Goal: Transaction & Acquisition: Purchase product/service

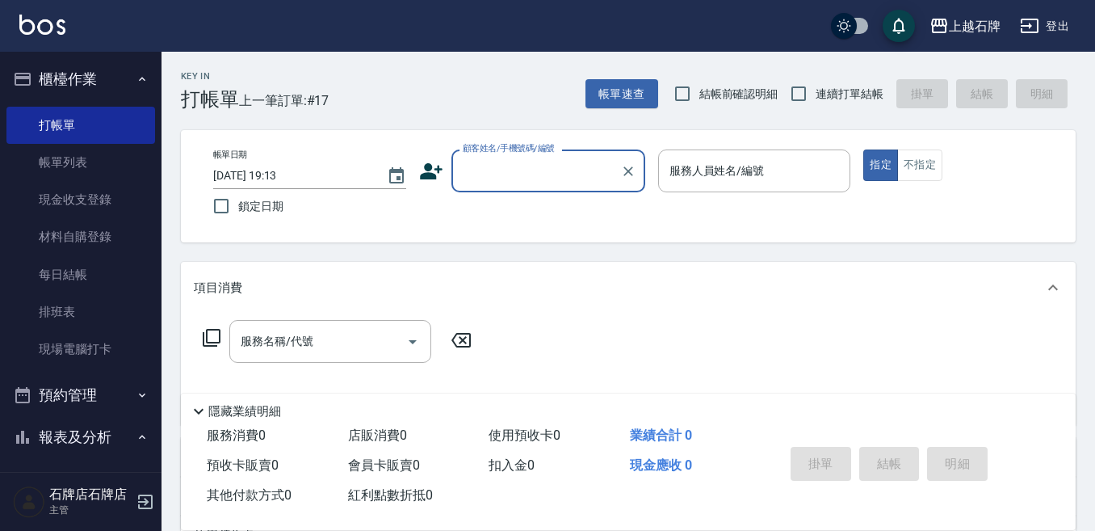
click at [590, 167] on input "顧客姓名/手機號碼/編號" at bounding box center [536, 171] width 155 height 28
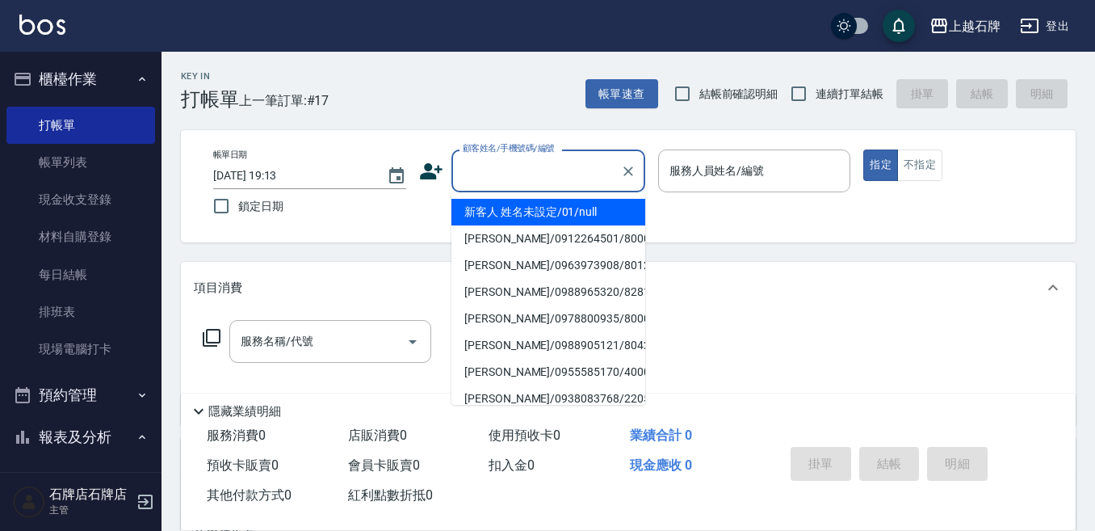
click at [601, 215] on li "新客人 姓名未設定/01/null" at bounding box center [549, 212] width 194 height 27
type input "1"
type input "新客人 姓名未設定/01/null"
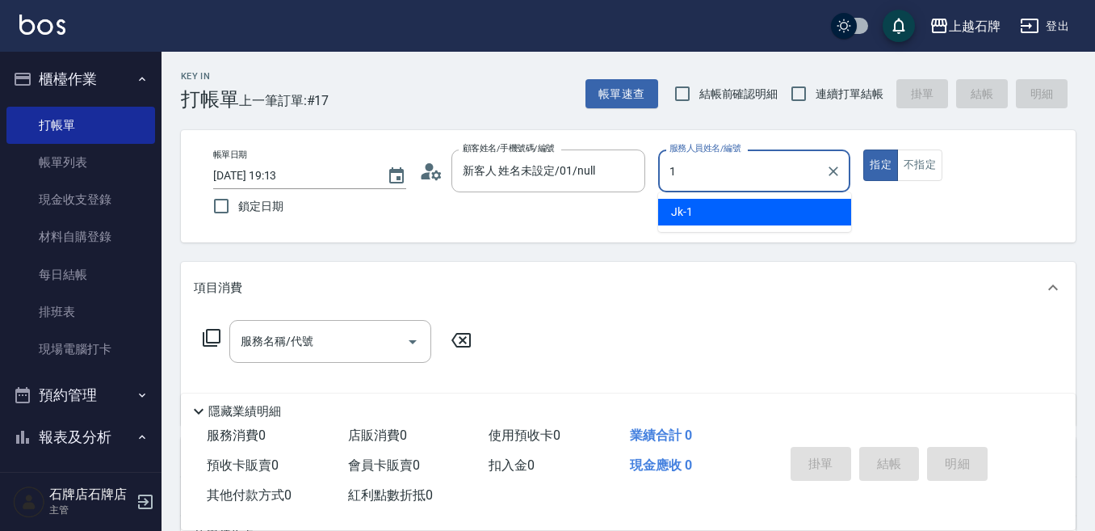
click at [796, 199] on div "Jk -1" at bounding box center [754, 212] width 193 height 27
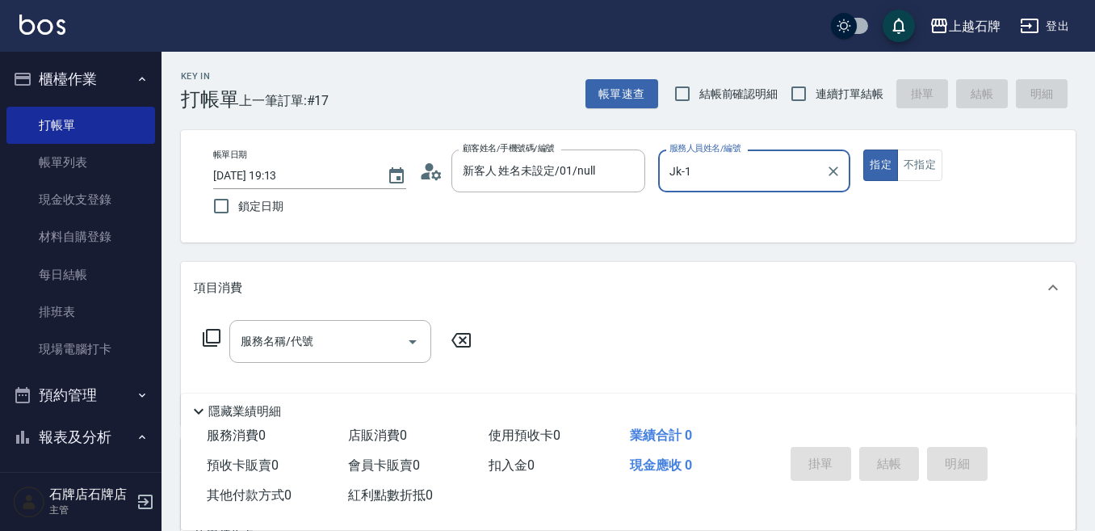
type input "Jk-1"
click at [796, 199] on p at bounding box center [754, 200] width 193 height 17
click at [372, 345] on input "服務名稱/代號" at bounding box center [318, 341] width 163 height 28
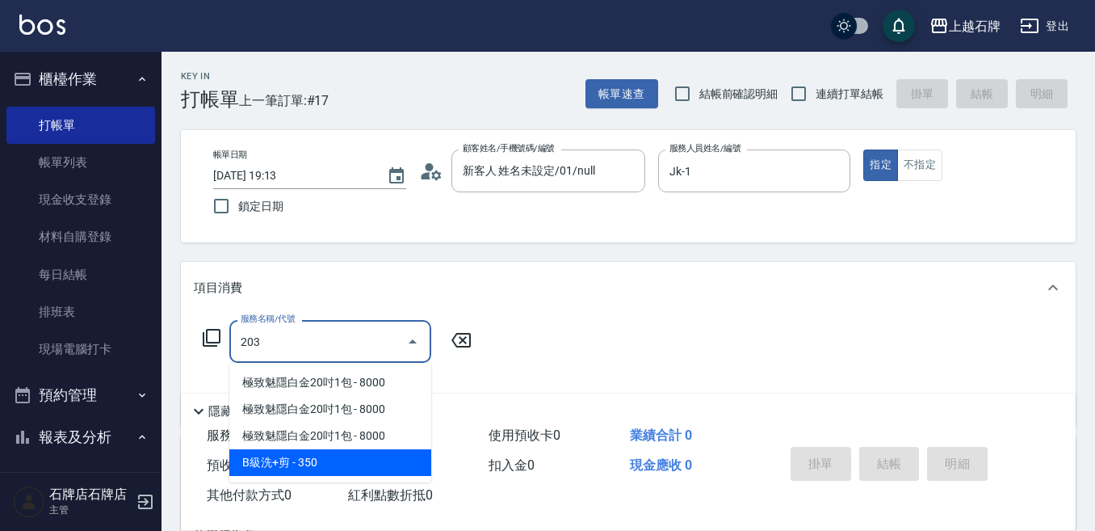
click at [351, 467] on span "B級洗+剪 - 350" at bounding box center [330, 462] width 202 height 27
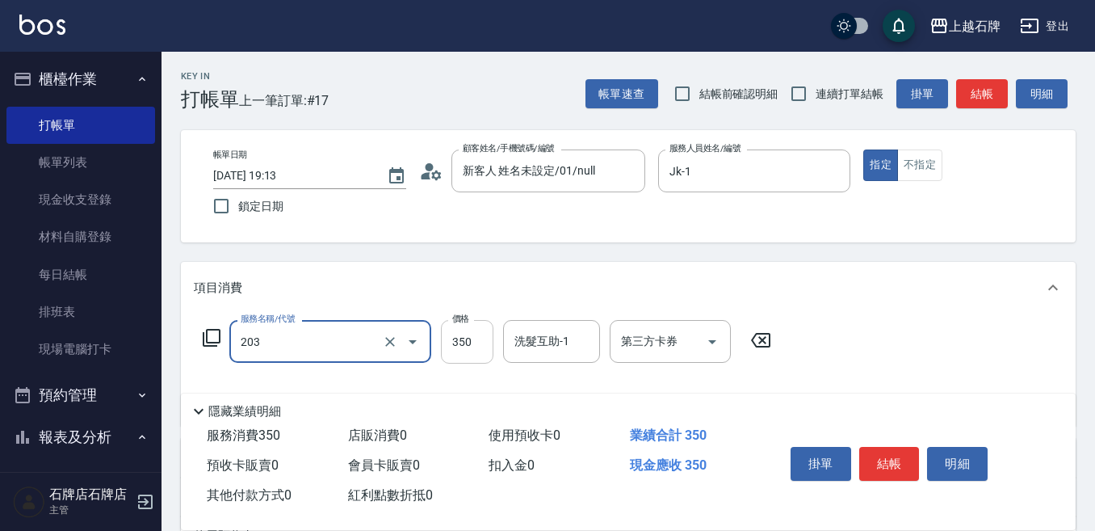
type input "B級洗+剪(203)"
click at [447, 355] on input "350" at bounding box center [467, 342] width 53 height 44
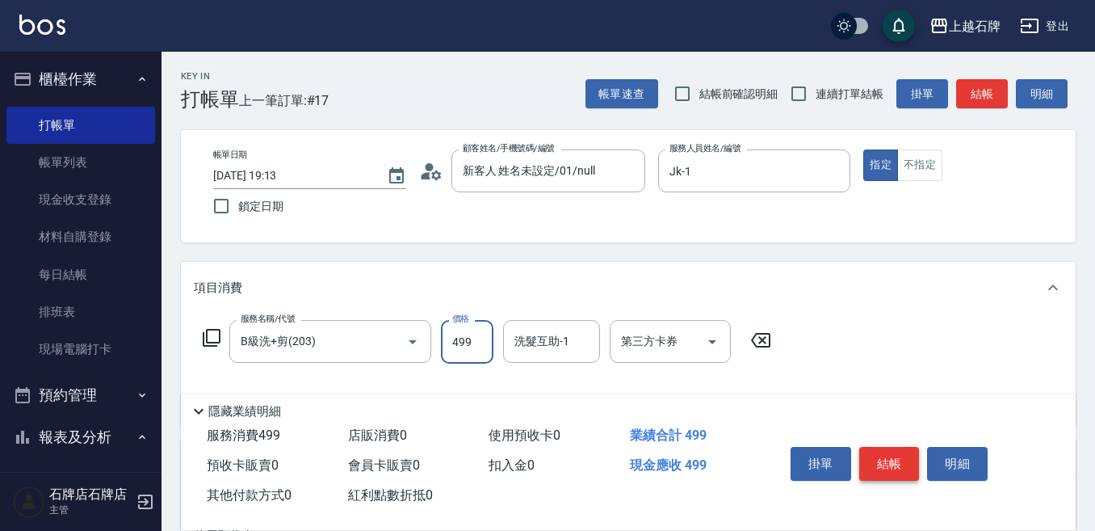
type input "499"
click at [907, 466] on button "結帳" at bounding box center [889, 464] width 61 height 34
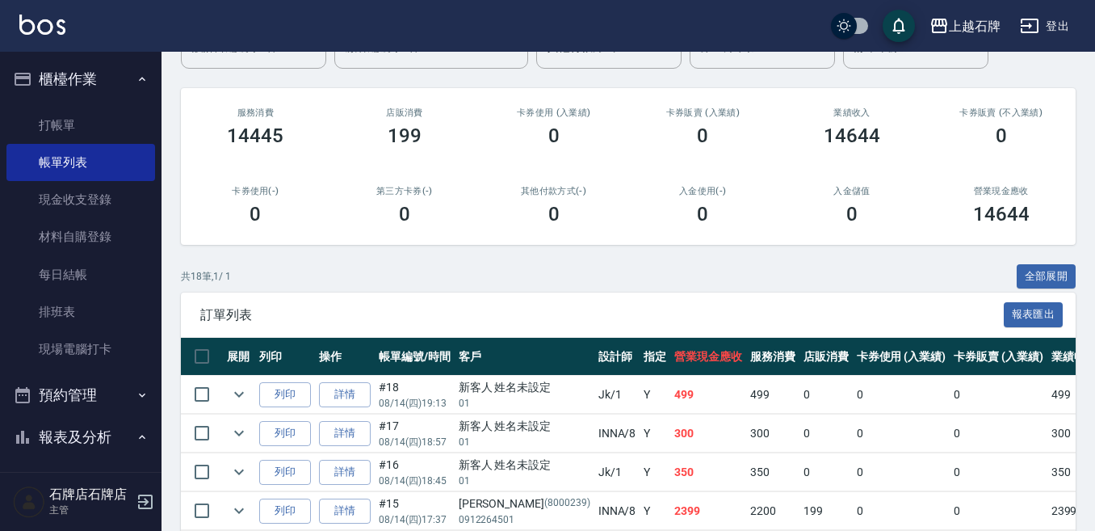
scroll to position [323, 0]
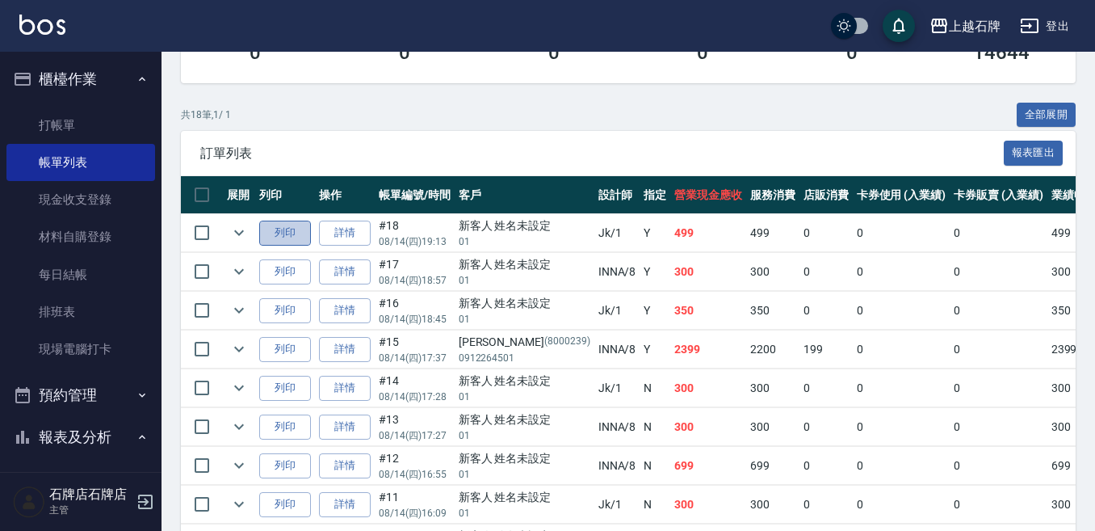
click at [302, 233] on button "列印" at bounding box center [285, 233] width 52 height 25
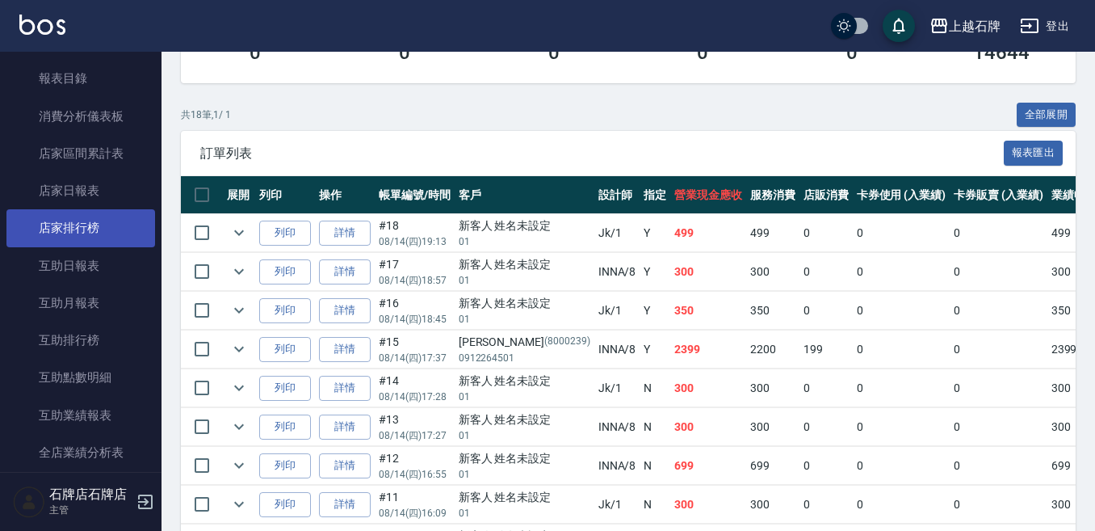
scroll to position [646, 0]
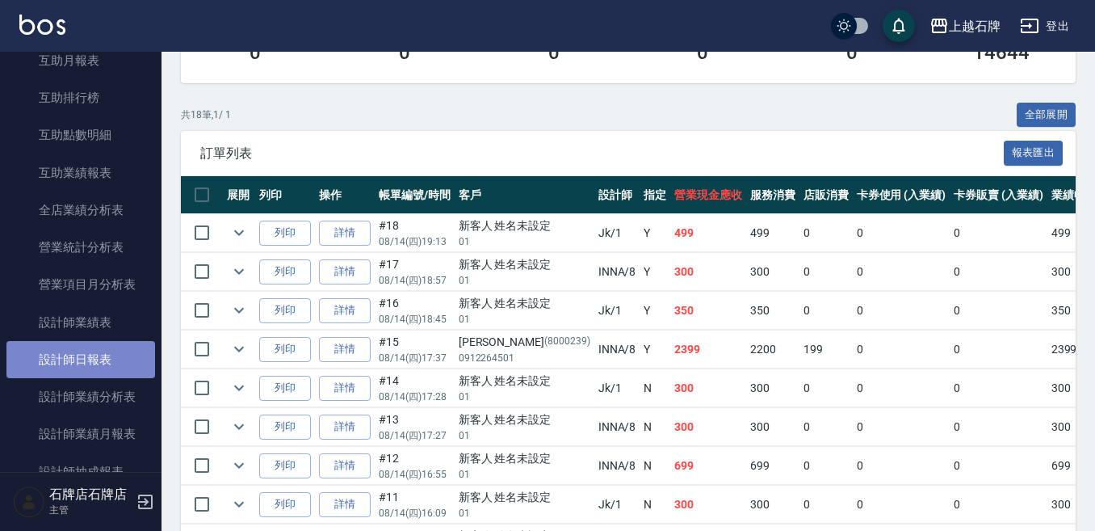
click at [122, 353] on link "設計師日報表" at bounding box center [80, 359] width 149 height 37
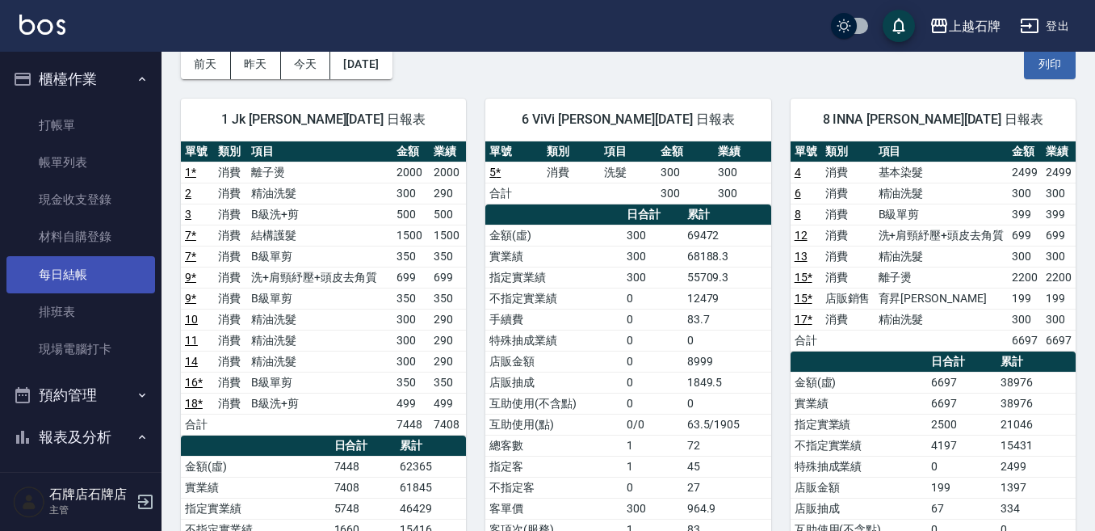
click at [127, 280] on link "每日結帳" at bounding box center [80, 274] width 149 height 37
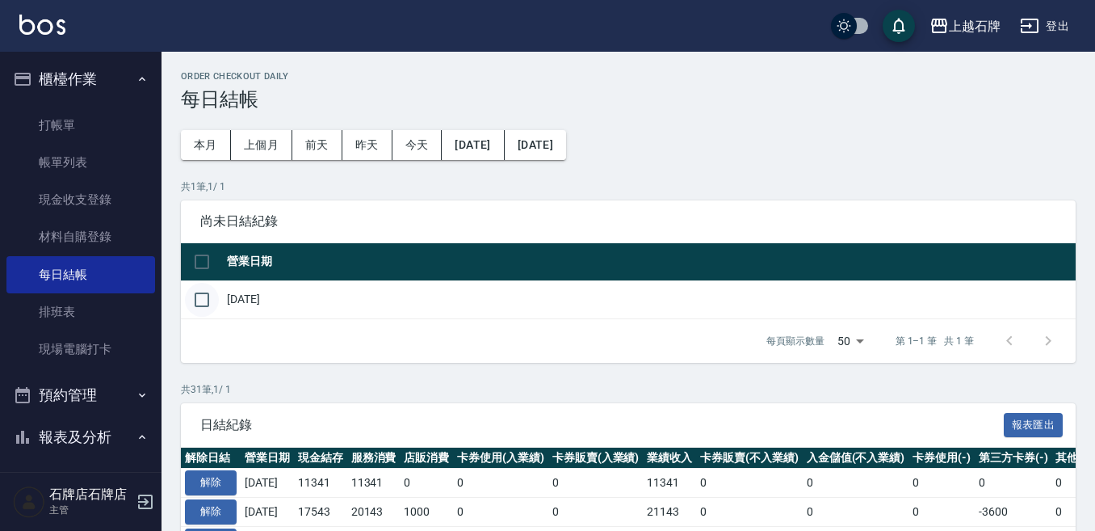
click at [199, 305] on input "checkbox" at bounding box center [202, 300] width 34 height 34
checkbox input "true"
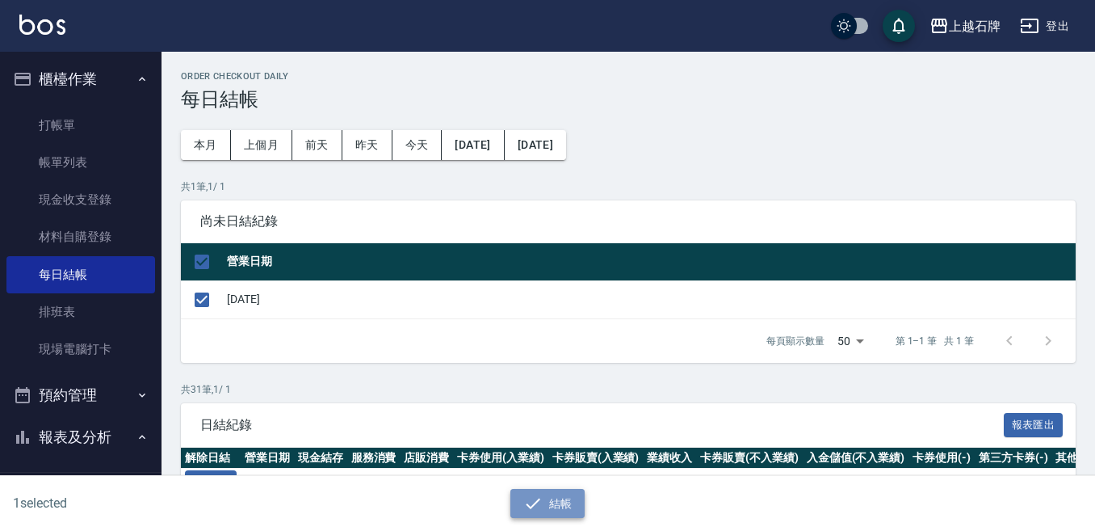
click at [547, 511] on button "結帳" at bounding box center [548, 504] width 75 height 30
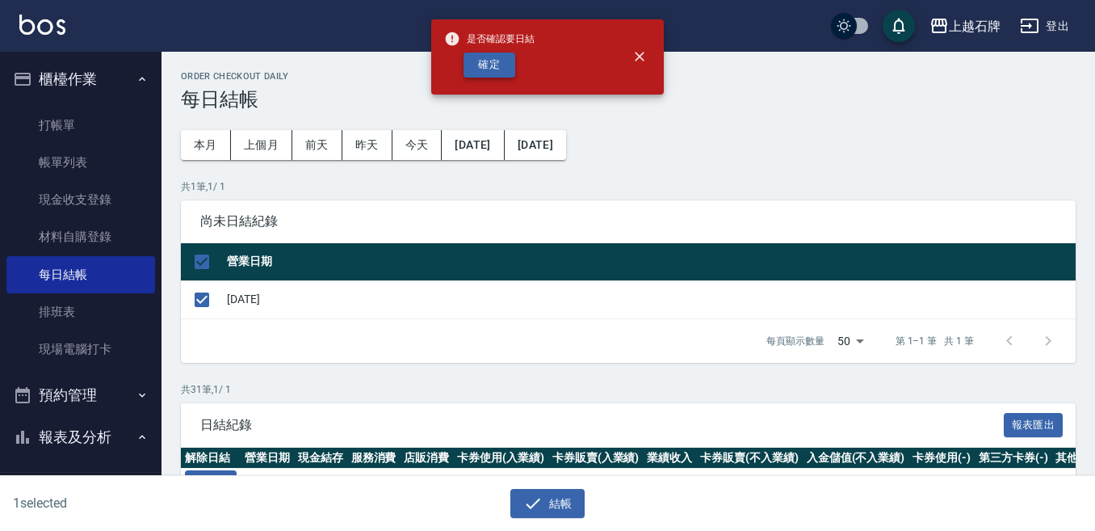
click at [507, 54] on button "確定" at bounding box center [490, 65] width 52 height 25
checkbox input "false"
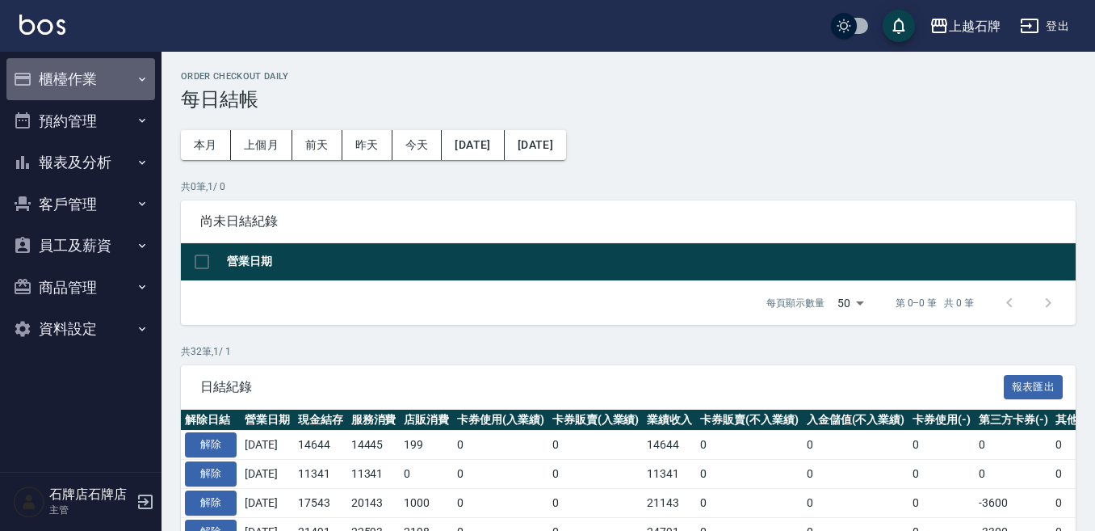
click at [85, 82] on button "櫃檯作業" at bounding box center [80, 79] width 149 height 42
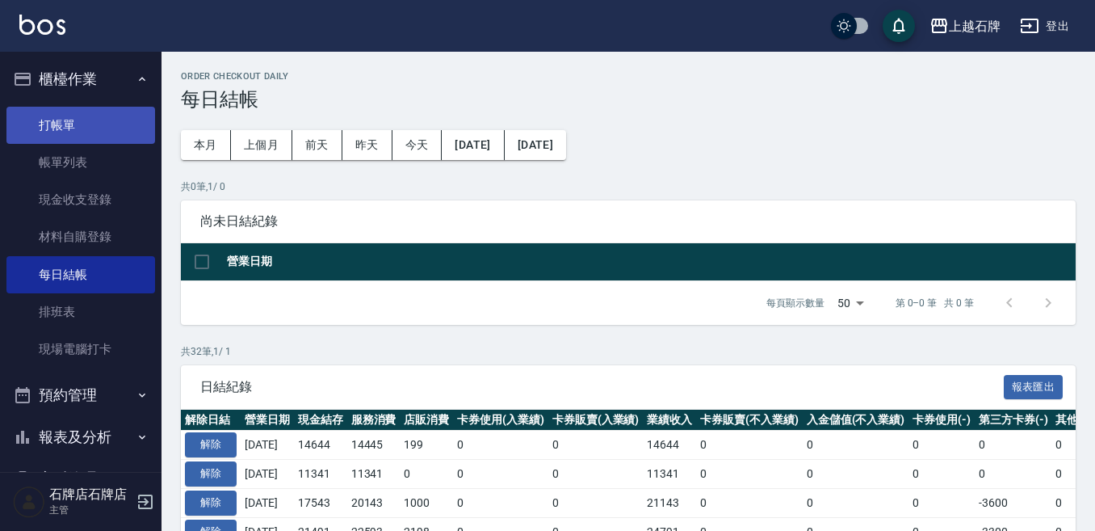
click at [94, 128] on link "打帳單" at bounding box center [80, 125] width 149 height 37
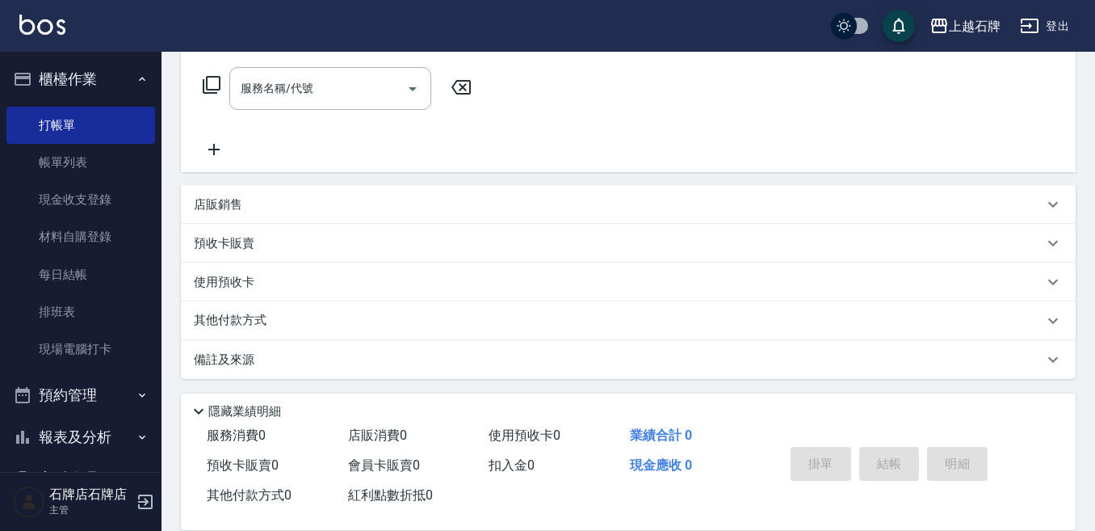
scroll to position [256, 0]
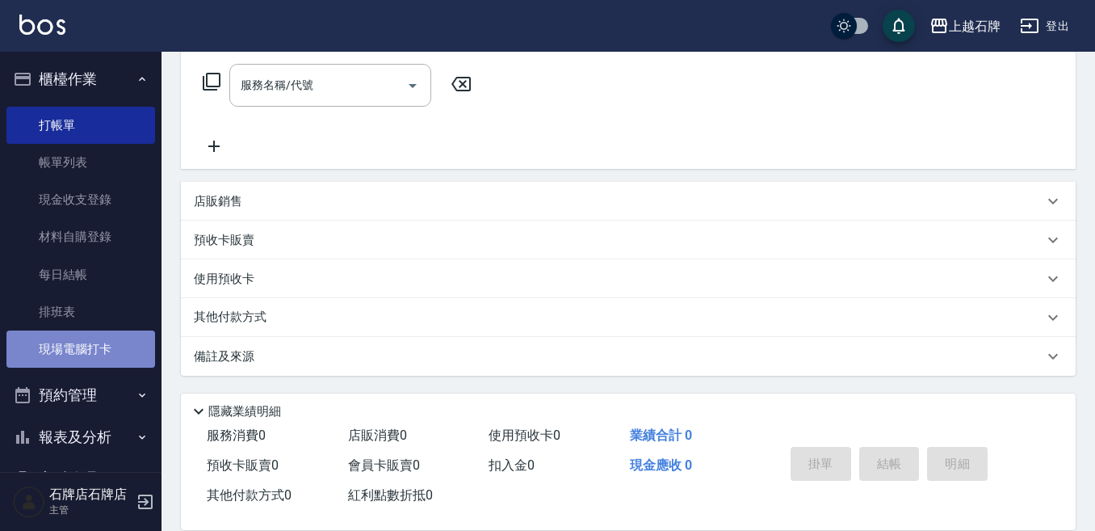
click at [99, 350] on link "現場電腦打卡" at bounding box center [80, 348] width 149 height 37
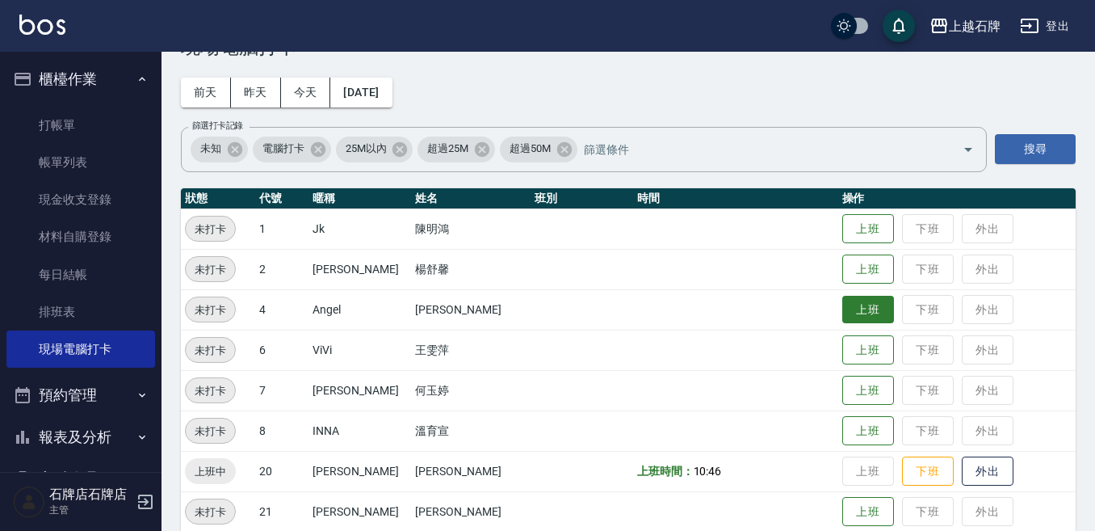
scroll to position [81, 0]
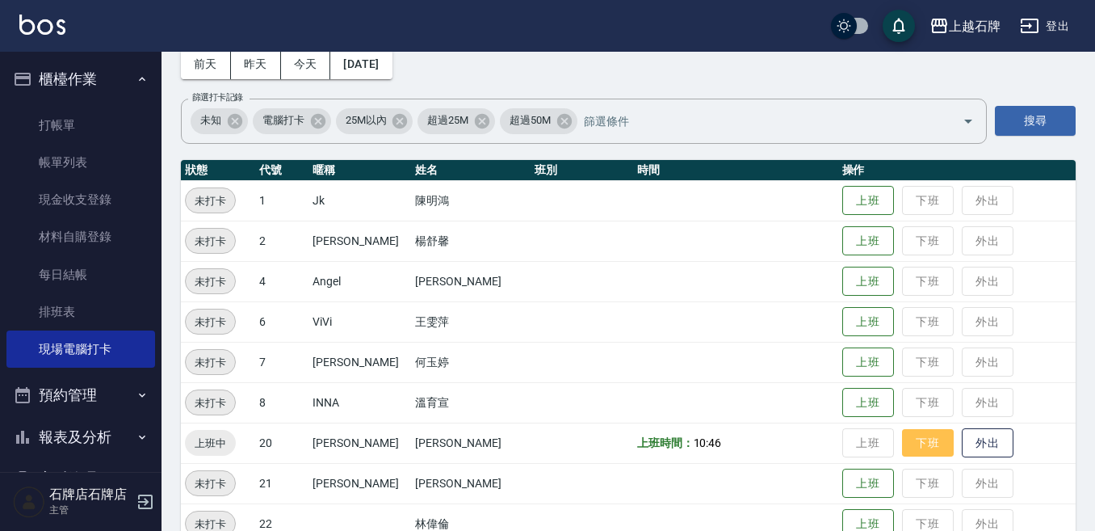
click at [907, 445] on button "下班" at bounding box center [928, 443] width 52 height 28
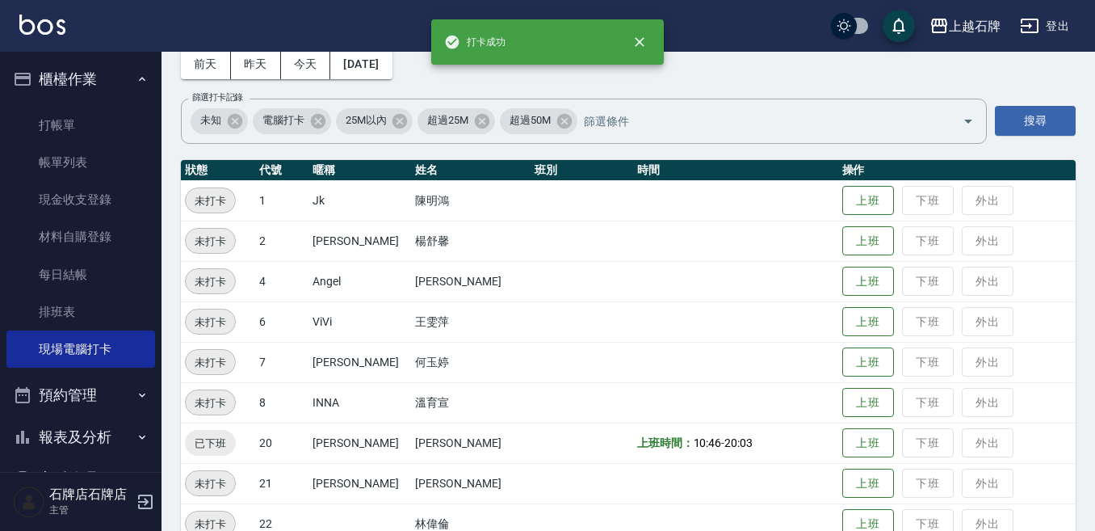
click at [90, 74] on button "櫃檯作業" at bounding box center [80, 79] width 149 height 42
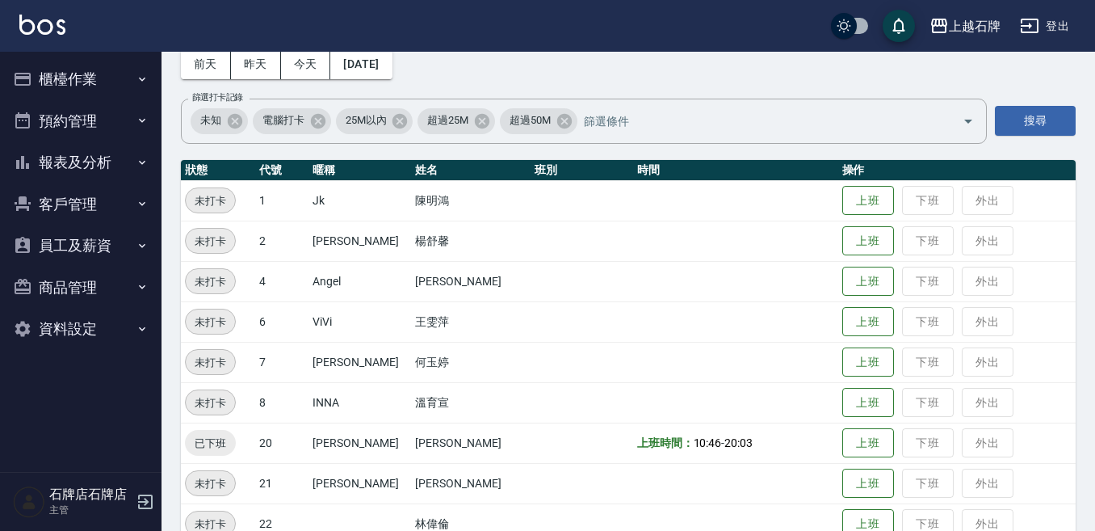
click at [103, 116] on button "預約管理" at bounding box center [80, 121] width 149 height 42
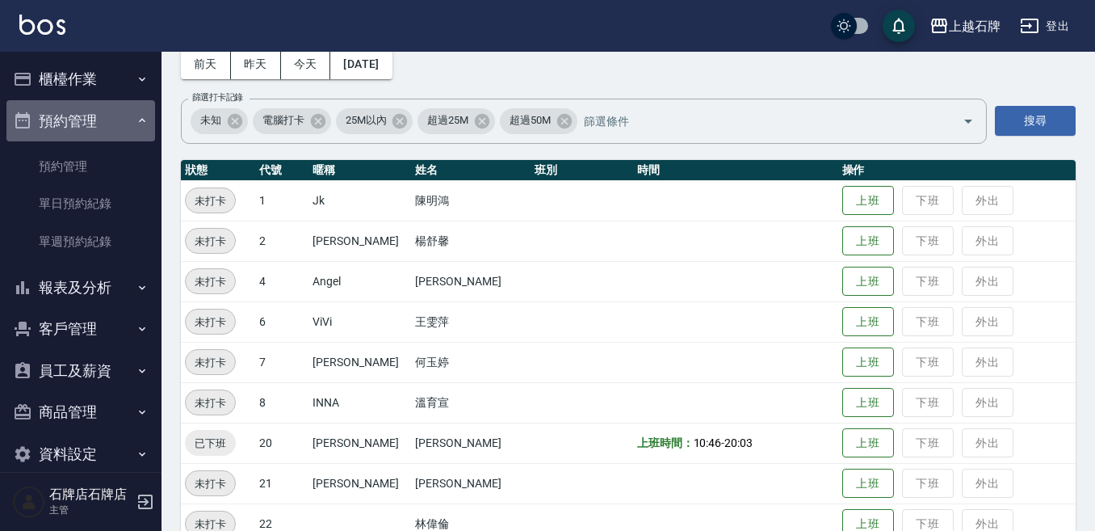
click at [104, 114] on button "預約管理" at bounding box center [80, 121] width 149 height 42
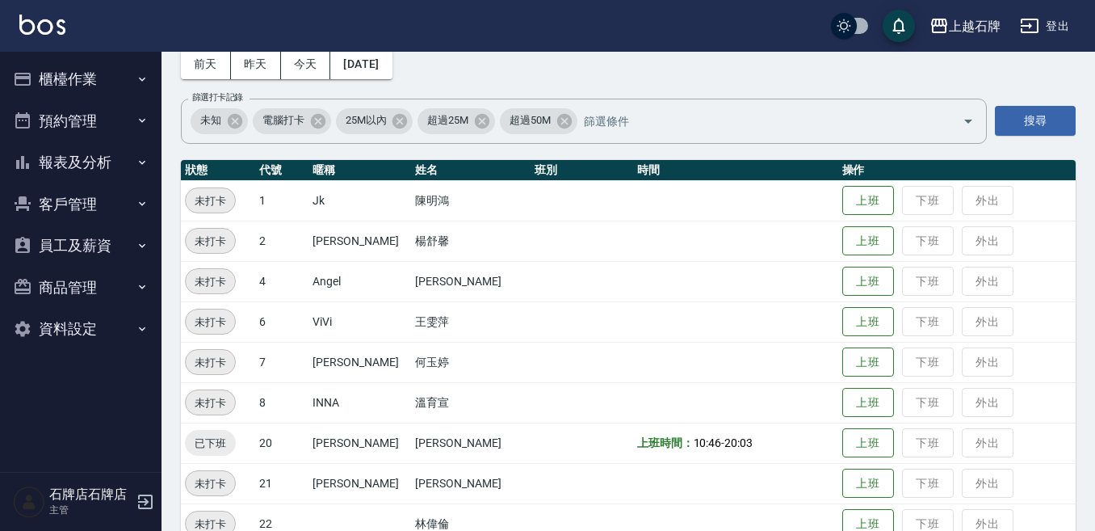
click at [89, 84] on button "櫃檯作業" at bounding box center [80, 79] width 149 height 42
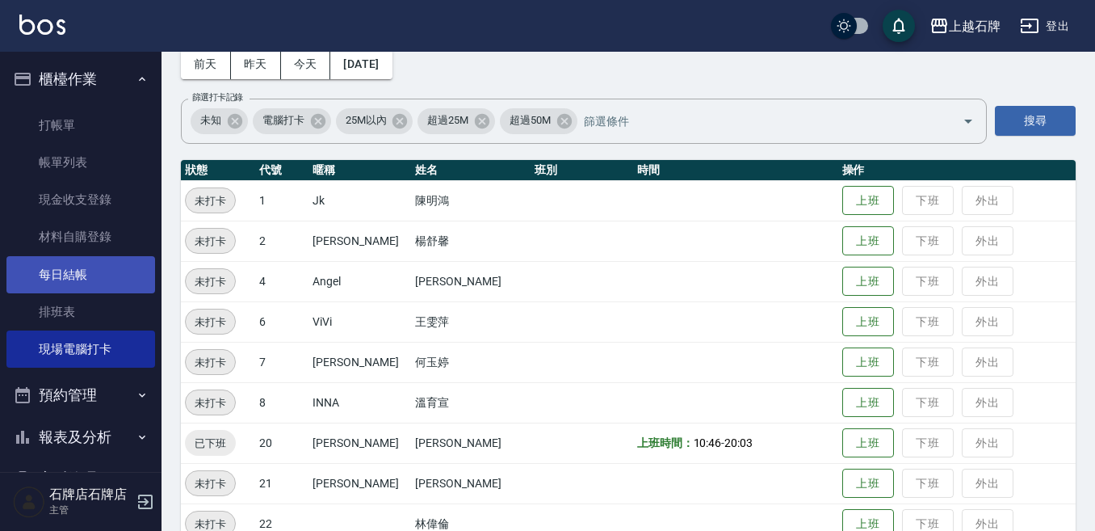
click at [93, 263] on link "每日結帳" at bounding box center [80, 274] width 149 height 37
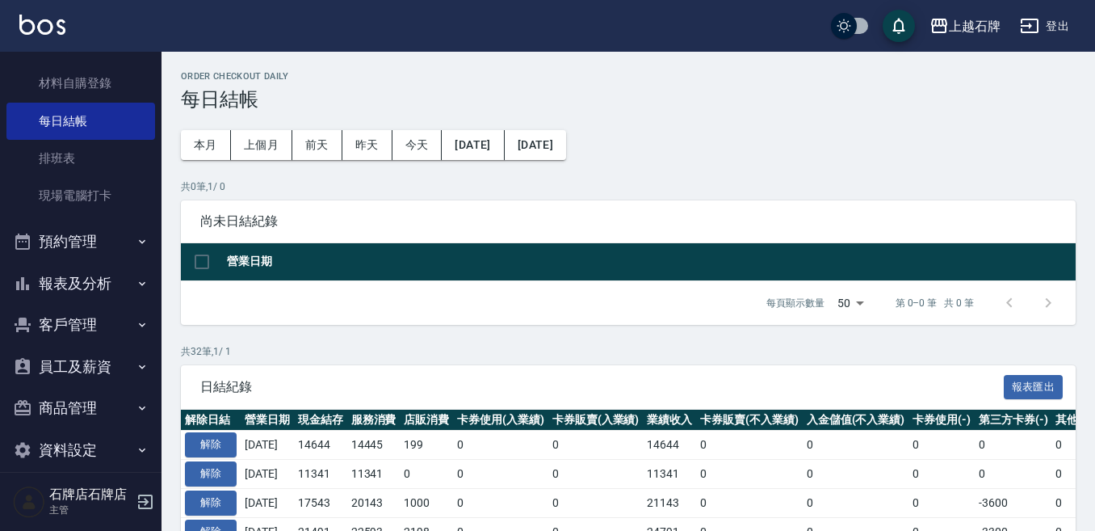
scroll to position [162, 0]
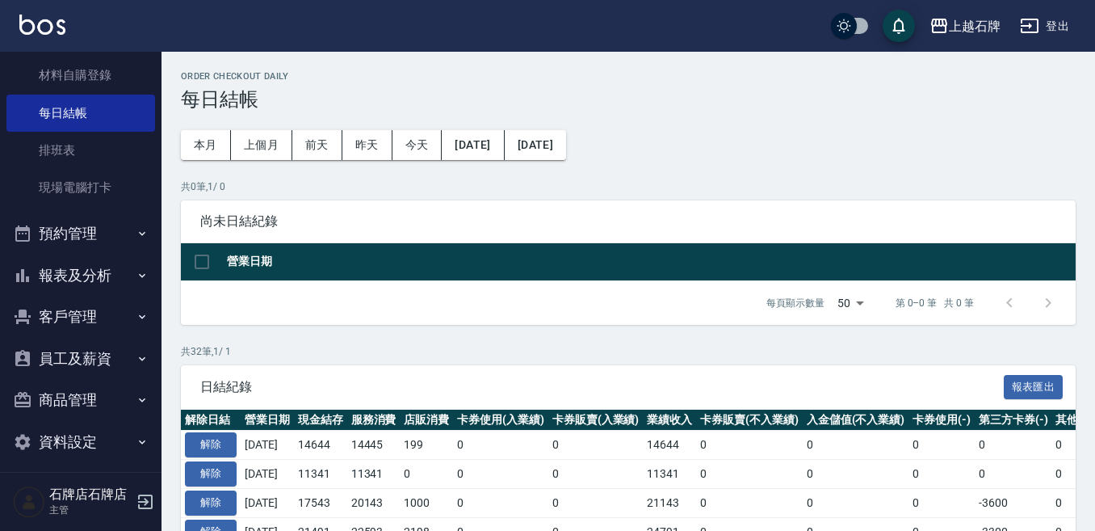
click at [82, 259] on button "報表及分析" at bounding box center [80, 275] width 149 height 42
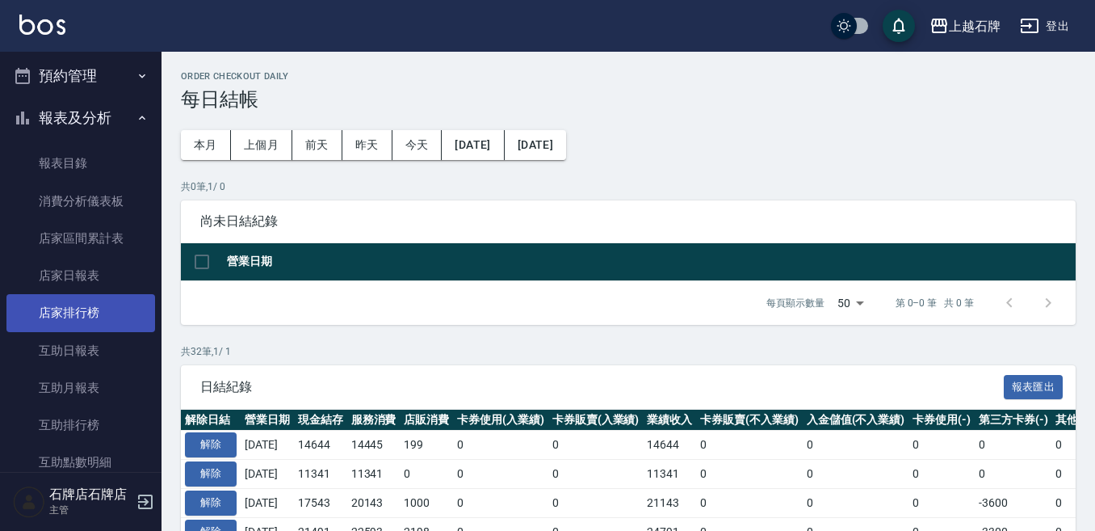
scroll to position [323, 0]
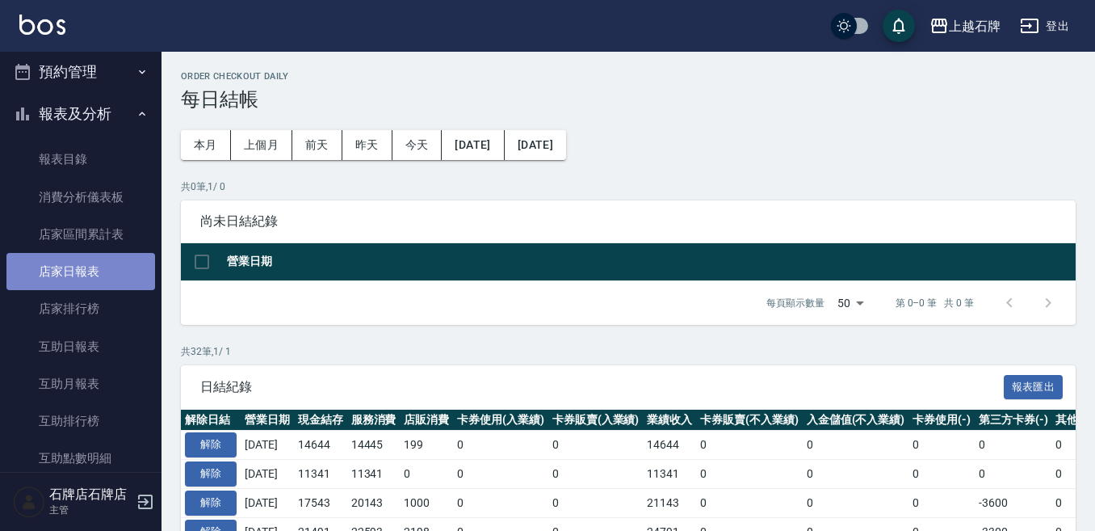
click at [132, 272] on link "店家日報表" at bounding box center [80, 271] width 149 height 37
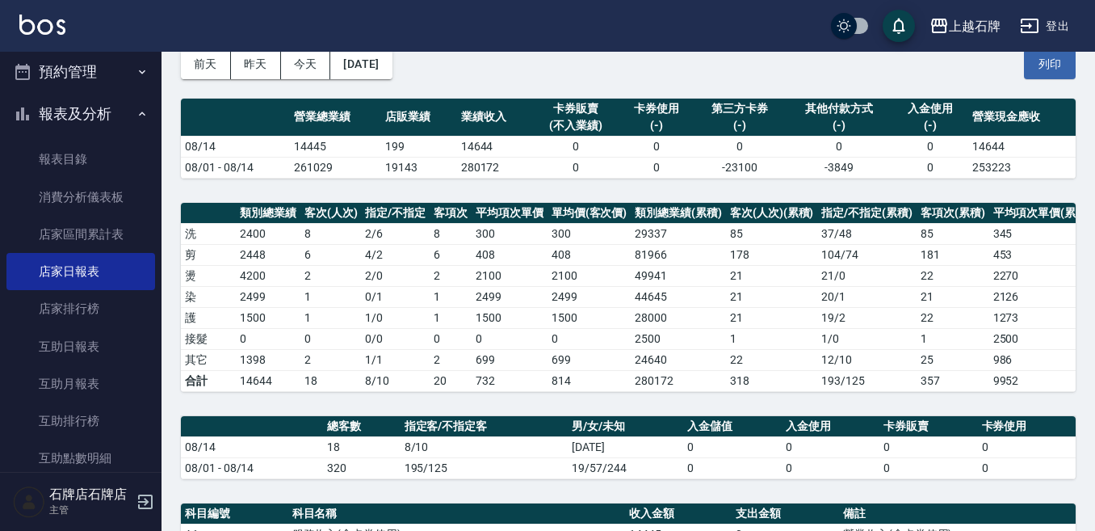
scroll to position [74, 0]
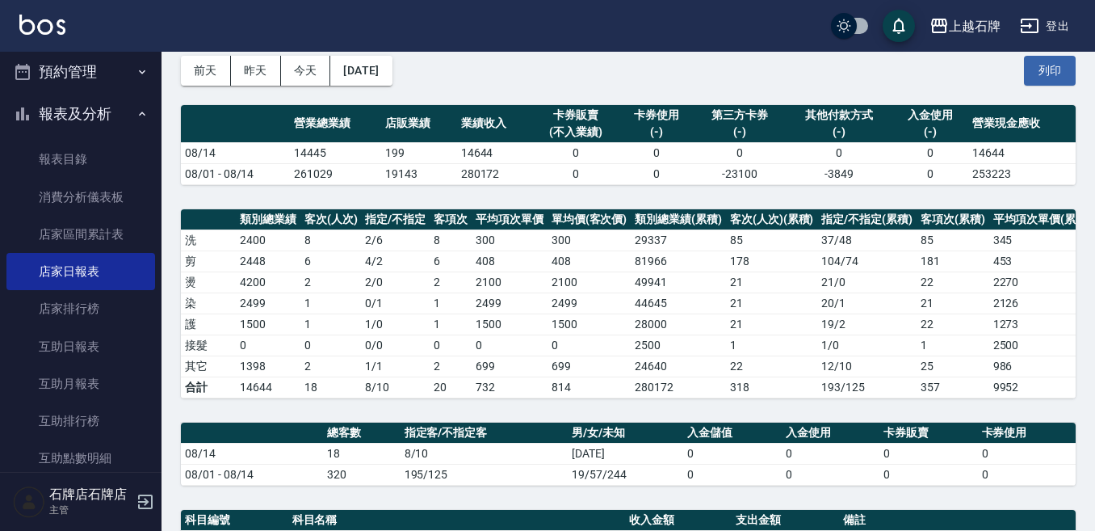
click at [947, 78] on div "前天 昨天 今天 2025/08/14 列印" at bounding box center [628, 70] width 895 height 69
